Goal: Task Accomplishment & Management: Manage account settings

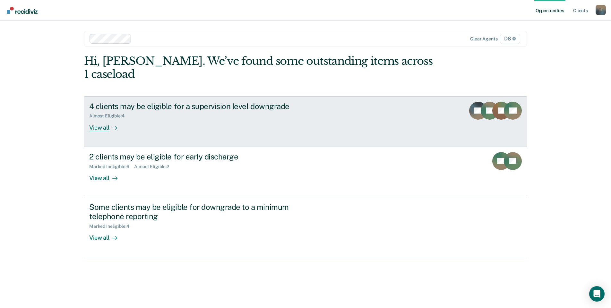
click at [102, 119] on div "View all" at bounding box center [107, 125] width 36 height 13
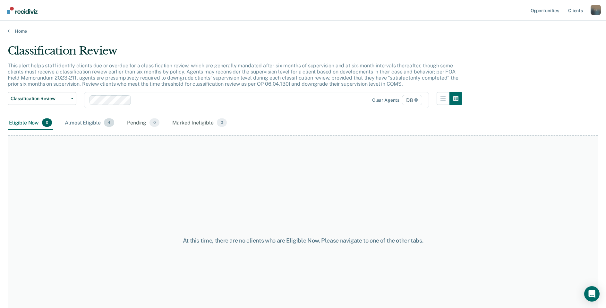
click at [100, 123] on div "Almost Eligible 4" at bounding box center [90, 123] width 52 height 14
